Goal: Information Seeking & Learning: Check status

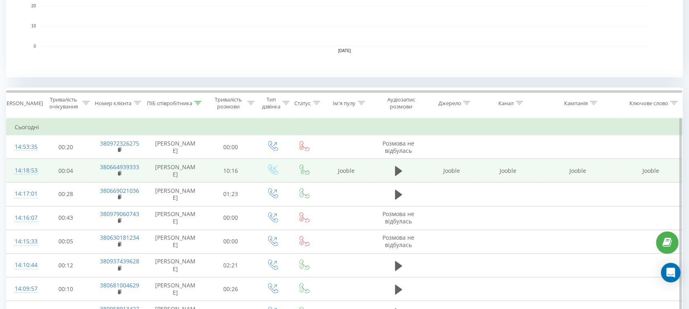
scroll to position [306, 0]
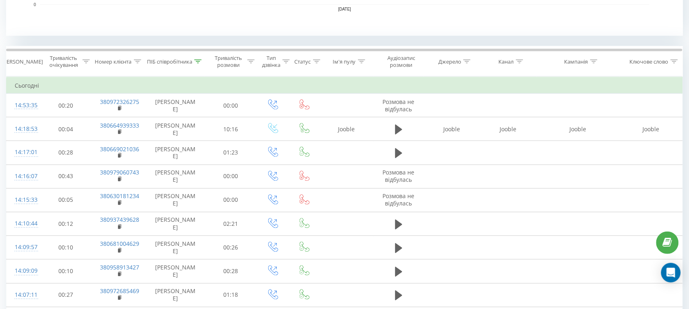
click at [201, 64] on div at bounding box center [197, 61] width 7 height 7
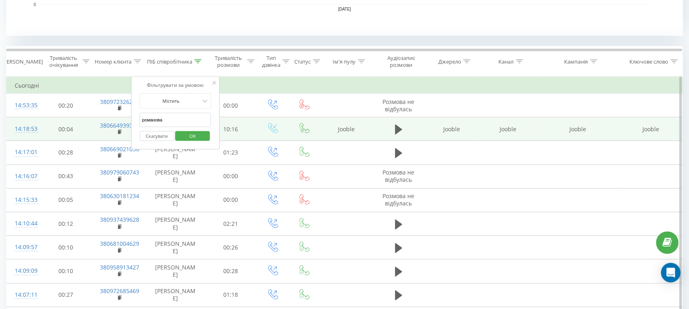
drag, startPoint x: 200, startPoint y: 120, endPoint x: 34, endPoint y: 124, distance: 166.6
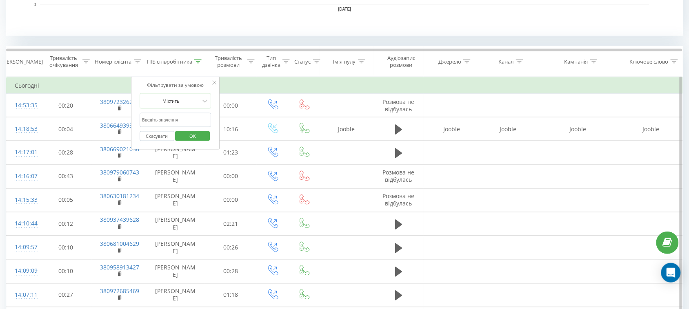
drag, startPoint x: 164, startPoint y: 124, endPoint x: 172, endPoint y: 127, distance: 8.3
click at [164, 124] on input "text" at bounding box center [176, 120] width 72 height 14
type input "Валерія"
click at [193, 138] on span "OK" at bounding box center [192, 136] width 23 height 13
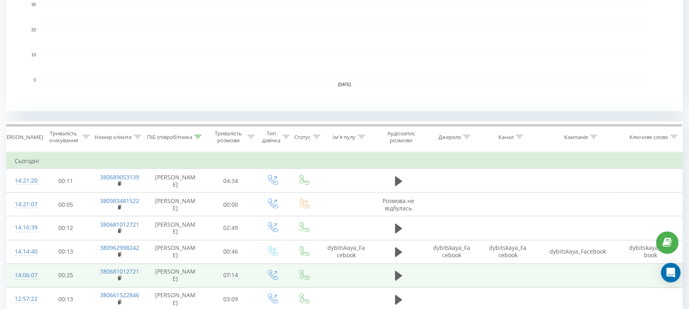
scroll to position [357, 0]
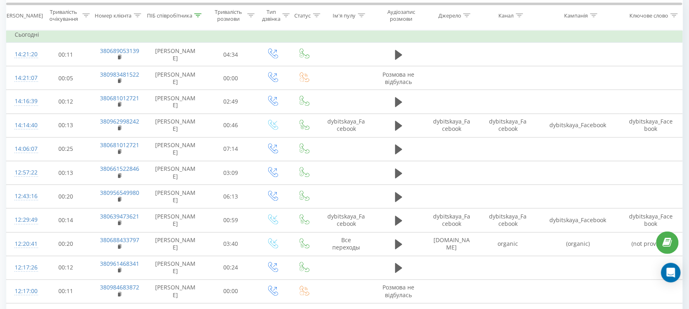
click at [198, 15] on icon at bounding box center [197, 15] width 7 height 4
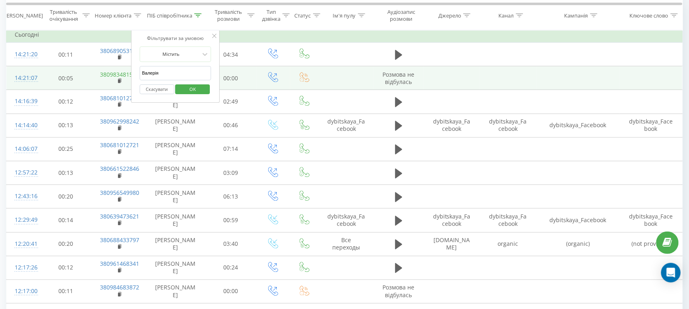
drag, startPoint x: 184, startPoint y: 76, endPoint x: 100, endPoint y: 75, distance: 84.1
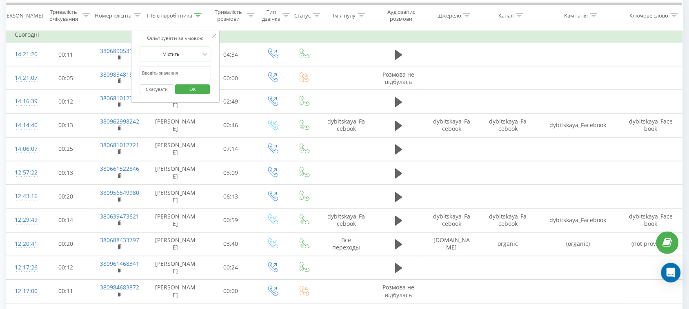
click at [158, 73] on input "text" at bounding box center [176, 73] width 72 height 14
type input "тамара"
click at [186, 95] on span "OK" at bounding box center [192, 89] width 23 height 13
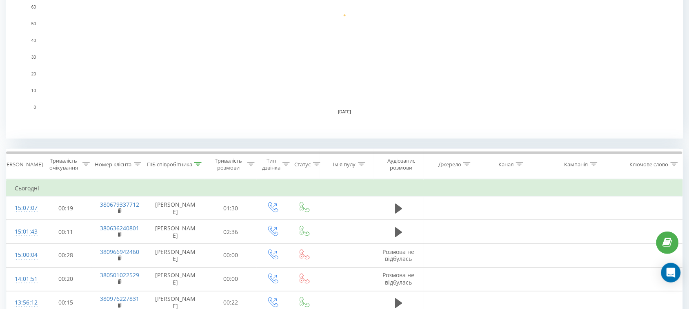
scroll to position [204, 0]
click at [199, 162] on icon at bounding box center [197, 164] width 7 height 4
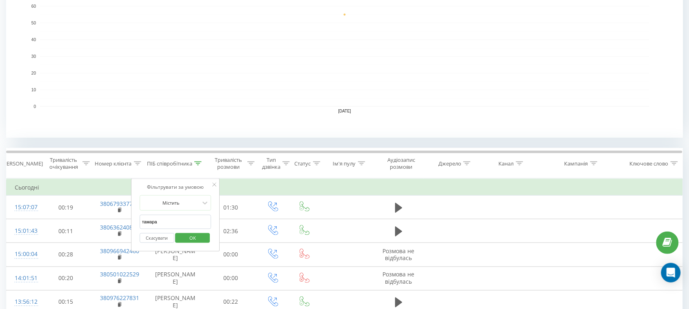
drag, startPoint x: 190, startPoint y: 221, endPoint x: 140, endPoint y: 223, distance: 50.7
click at [166, 225] on input "text" at bounding box center [176, 222] width 72 height 14
type input "Косяк"
click at [191, 233] on span "OK" at bounding box center [192, 238] width 23 height 13
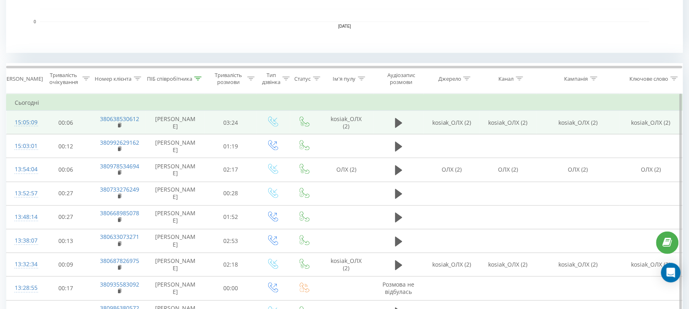
scroll to position [306, 0]
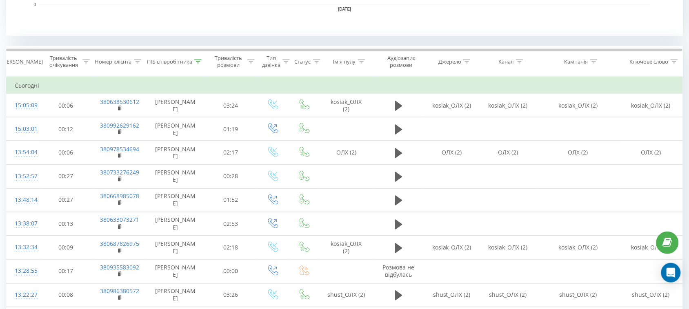
click at [200, 62] on icon at bounding box center [197, 62] width 7 height 4
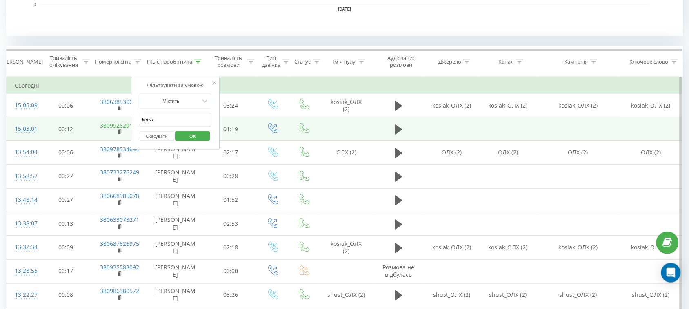
drag, startPoint x: 207, startPoint y: 122, endPoint x: 117, endPoint y: 124, distance: 89.4
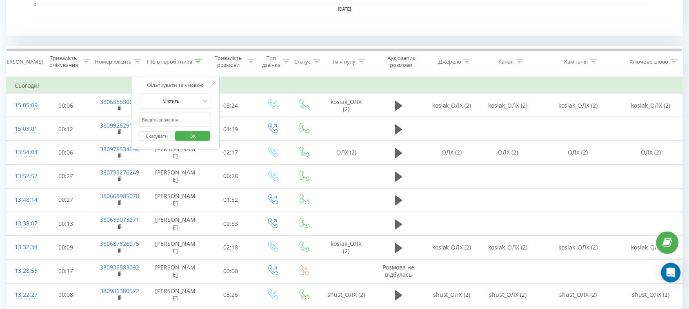
click at [195, 136] on span "OK" at bounding box center [192, 136] width 23 height 13
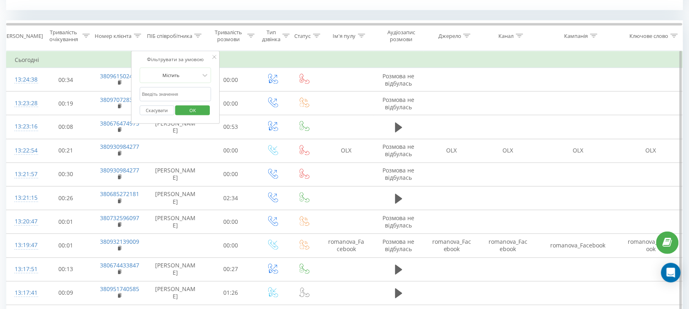
click at [204, 111] on button "OK" at bounding box center [193, 111] width 35 height 10
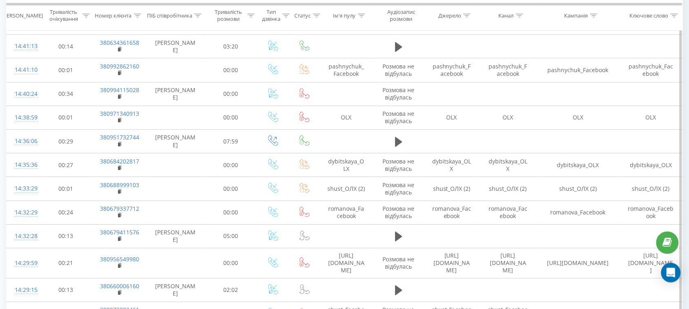
scroll to position [1722, 0]
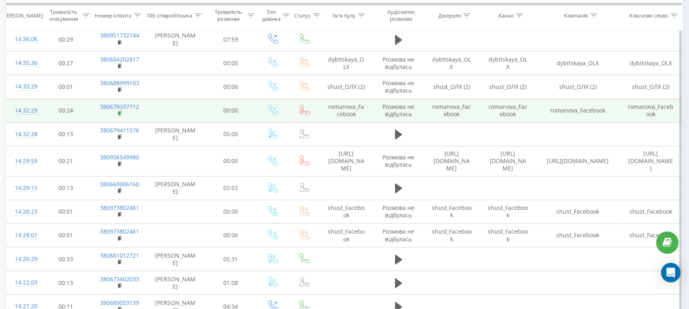
click at [120, 112] on rect at bounding box center [119, 114] width 2 height 4
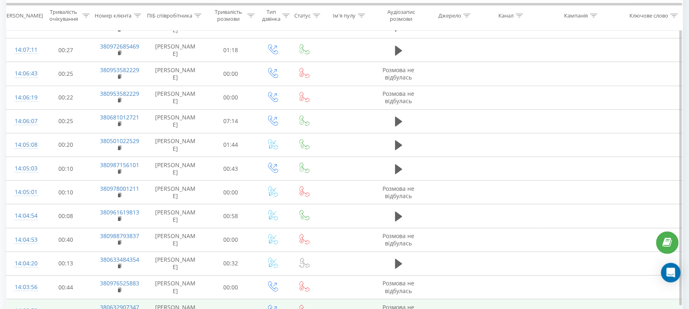
scroll to position [2518, 0]
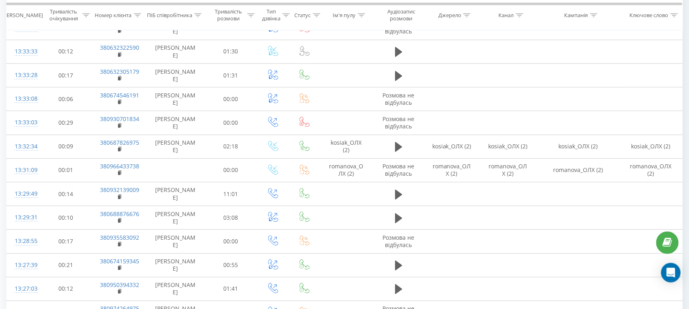
scroll to position [2505, 0]
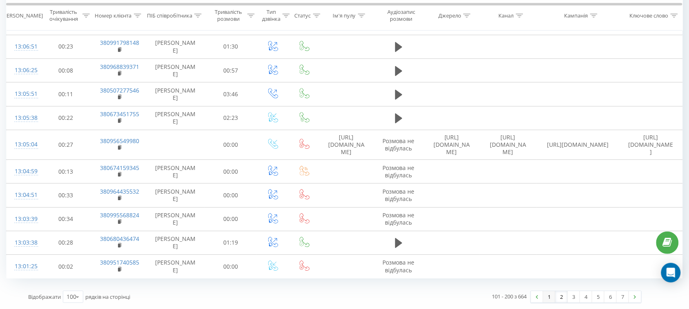
click at [548, 296] on link "1" at bounding box center [549, 296] width 12 height 11
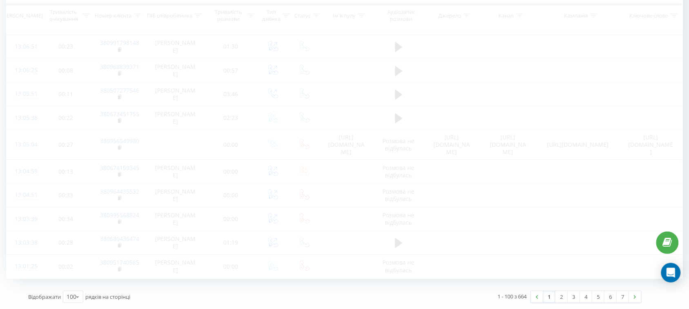
scroll to position [1663, 0]
